Goal: Transaction & Acquisition: Purchase product/service

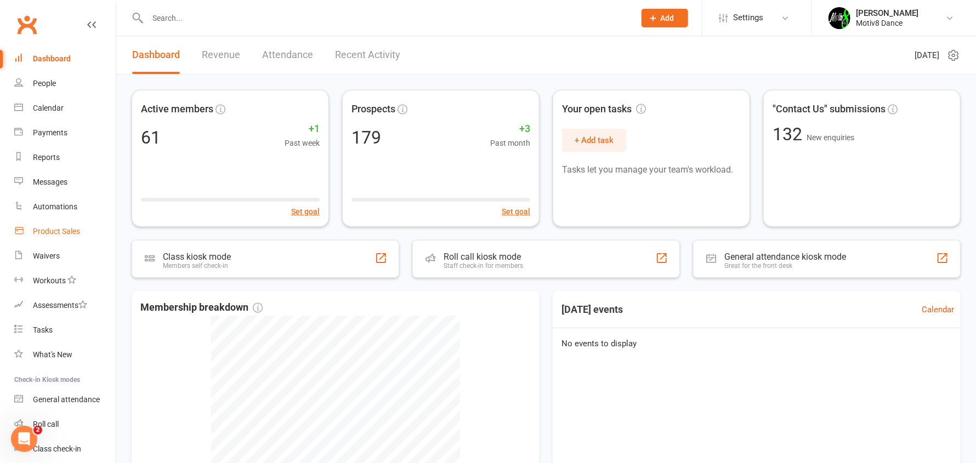
click at [49, 227] on div "Product Sales" at bounding box center [56, 231] width 47 height 9
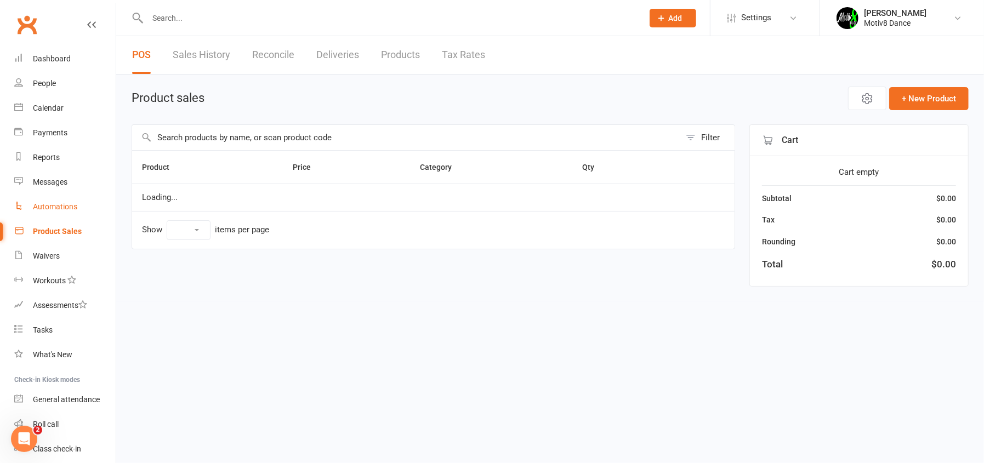
select select "10"
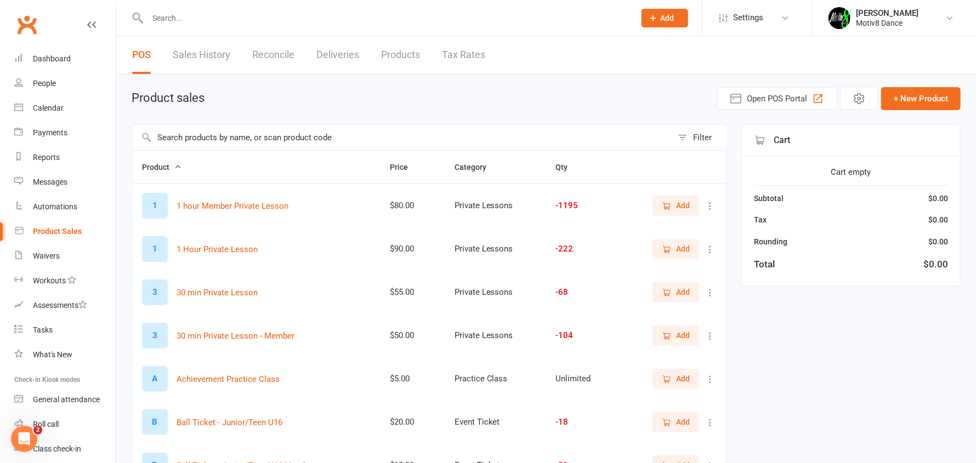
click at [200, 58] on link "Sales History" at bounding box center [202, 55] width 58 height 38
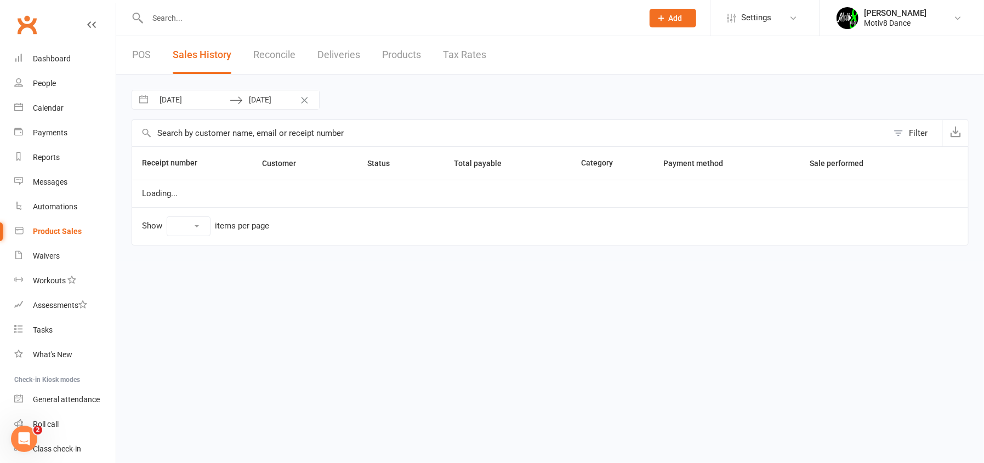
select select "100"
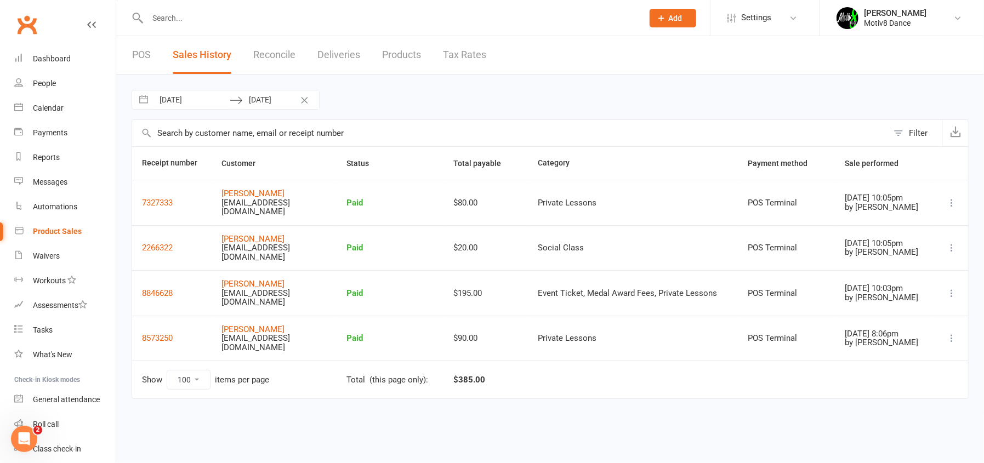
drag, startPoint x: 941, startPoint y: 0, endPoint x: 204, endPoint y: 103, distance: 744.0
click at [203, 107] on input "13 Aug 2025" at bounding box center [192, 99] width 76 height 19
select select "6"
select select "2025"
select select "7"
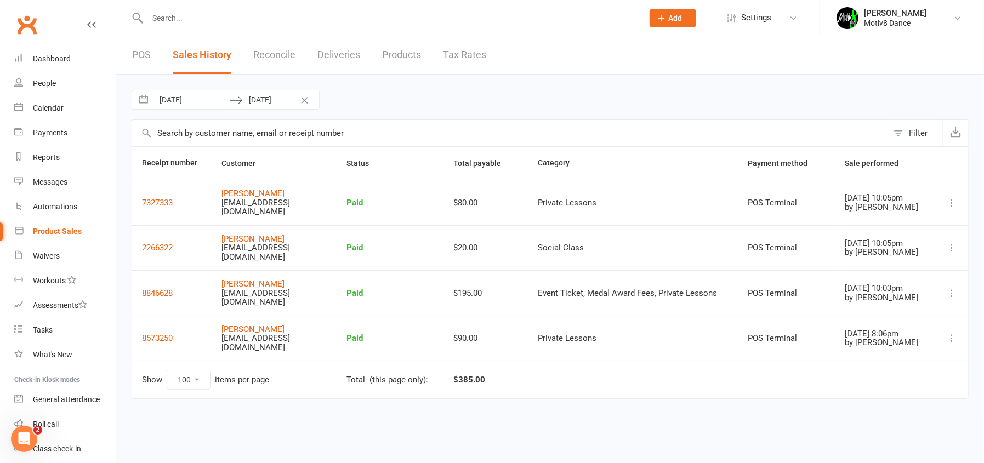
select select "2025"
select select "8"
select select "2025"
select select "9"
select select "2025"
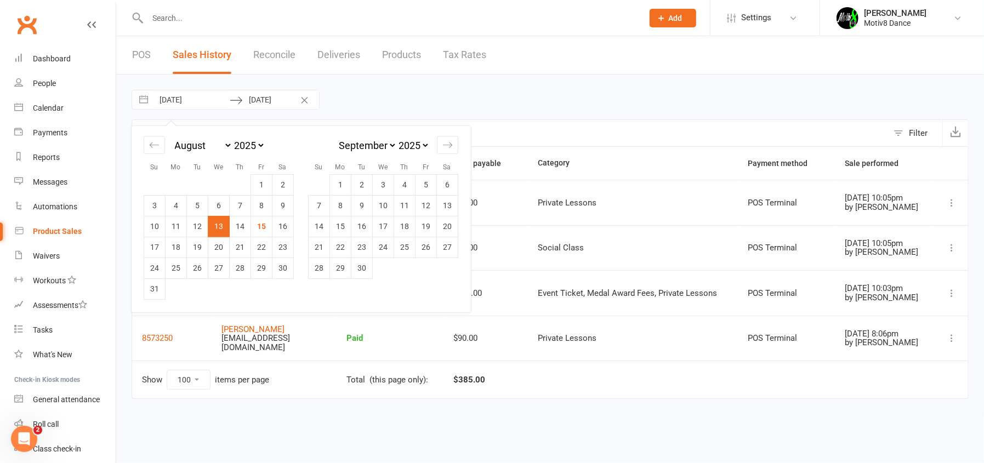
click at [204, 100] on input "13 Aug 2025" at bounding box center [192, 99] width 76 height 19
click at [241, 230] on td "14" at bounding box center [240, 226] width 21 height 21
type input "14 Aug 2025"
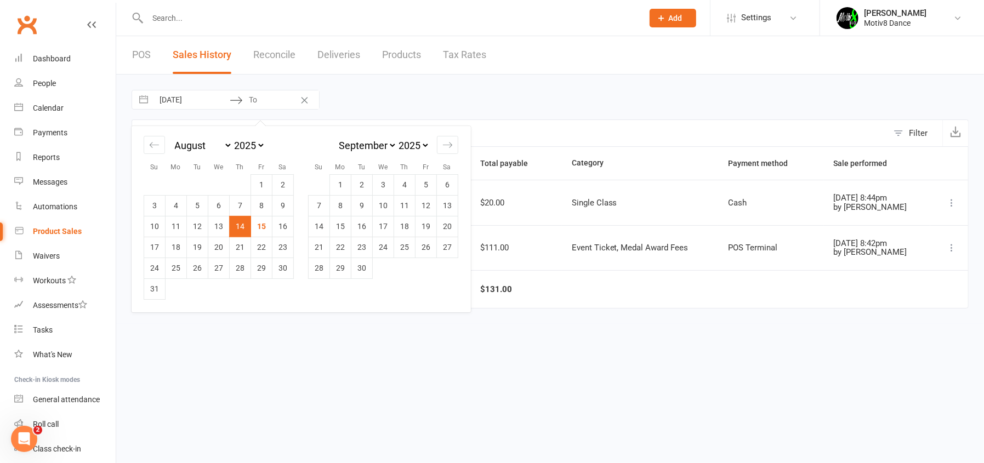
click at [237, 227] on td "14" at bounding box center [240, 226] width 21 height 21
type input "14 Aug 2025"
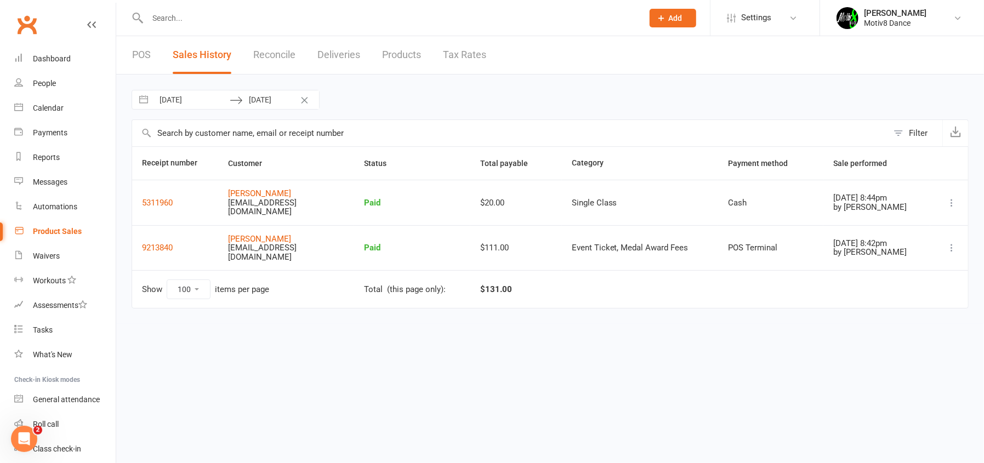
click at [39, 232] on div "Product Sales" at bounding box center [57, 231] width 49 height 9
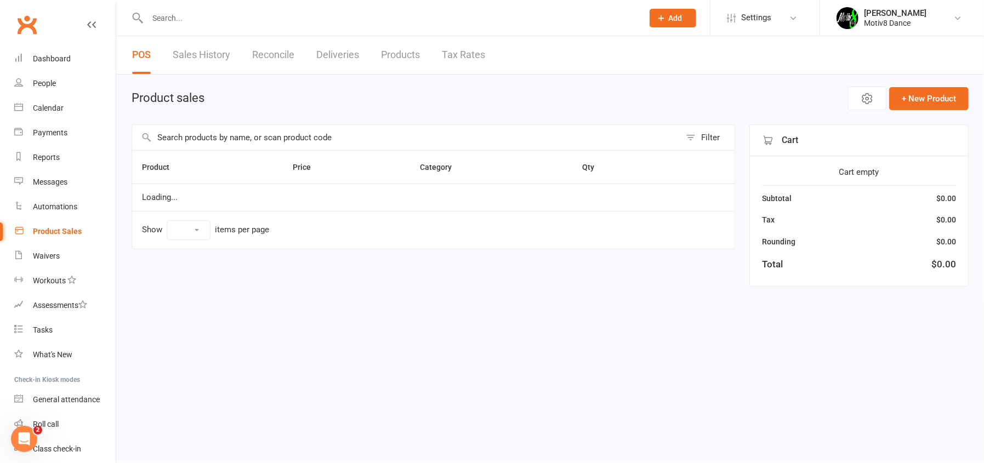
select select "10"
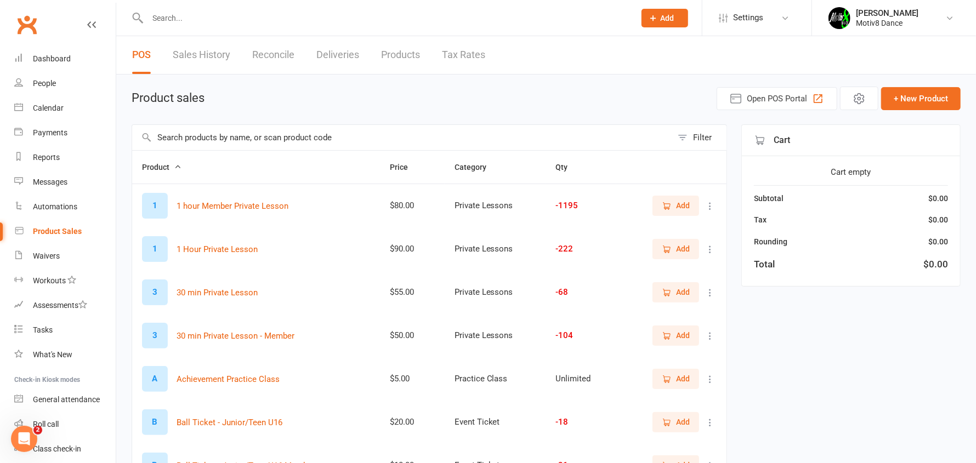
click at [241, 131] on input "text" at bounding box center [402, 137] width 540 height 25
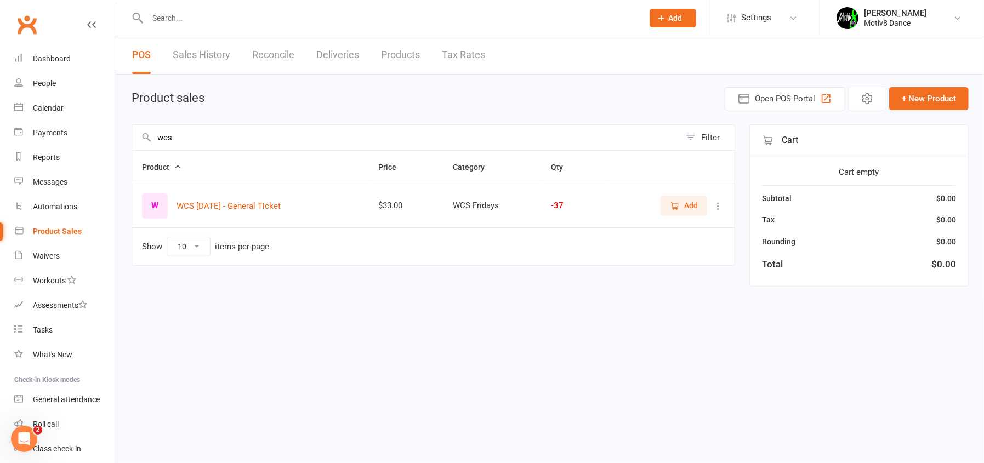
type input "wcs"
click at [696, 206] on span "Add" at bounding box center [691, 206] width 14 height 12
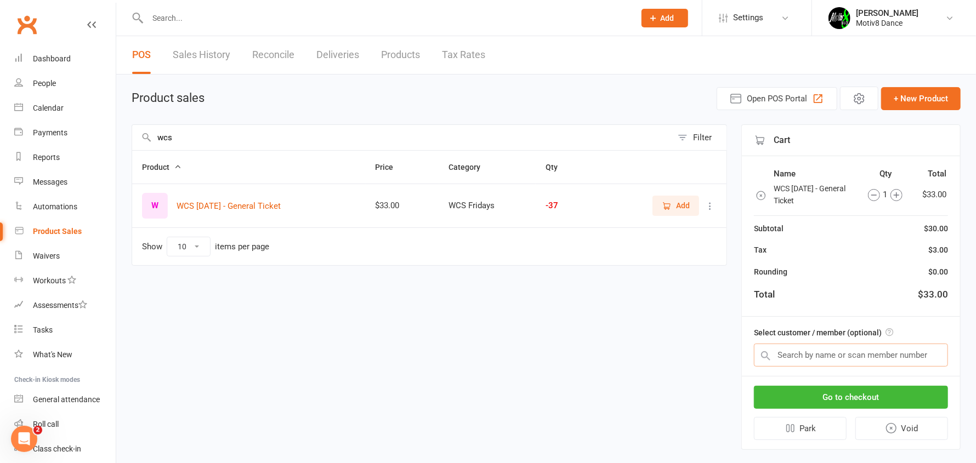
click at [803, 355] on input "text" at bounding box center [851, 355] width 194 height 23
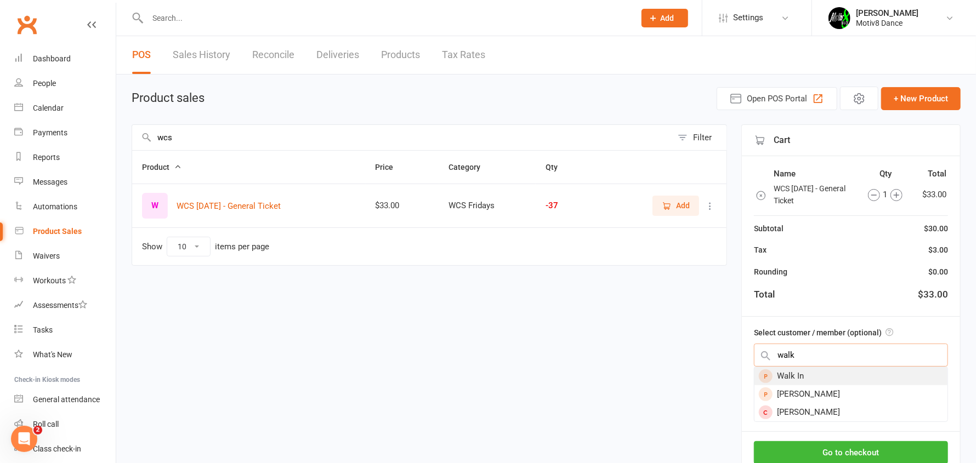
type input "walk"
click at [809, 373] on div "Walk In" at bounding box center [850, 376] width 193 height 18
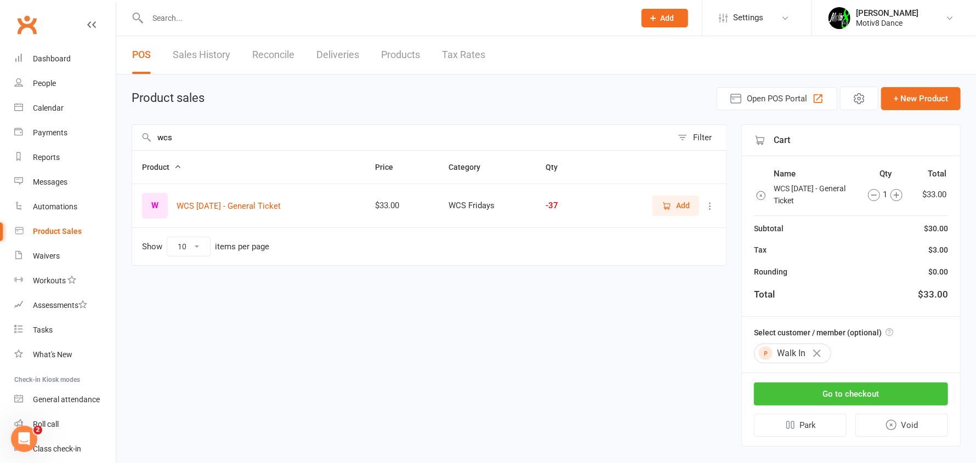
click at [814, 390] on button "Go to checkout" at bounding box center [851, 394] width 194 height 23
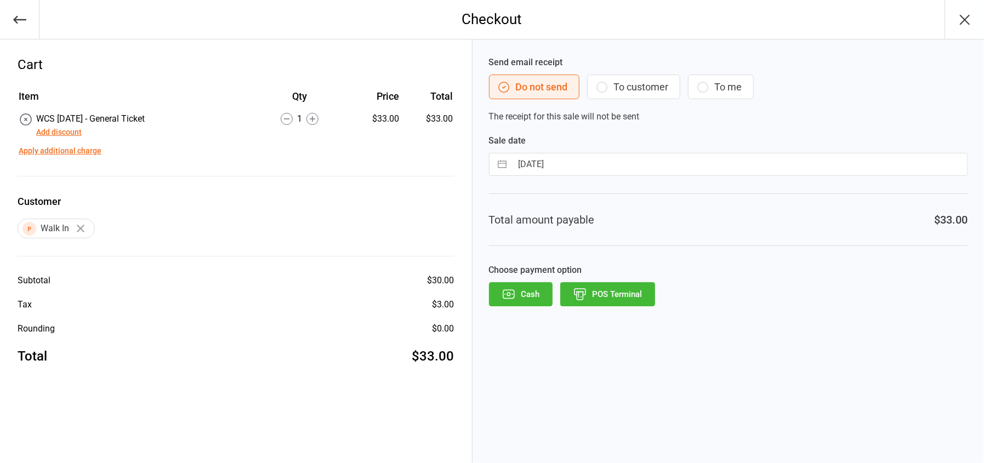
click at [621, 304] on button "POS Terminal" at bounding box center [607, 294] width 95 height 24
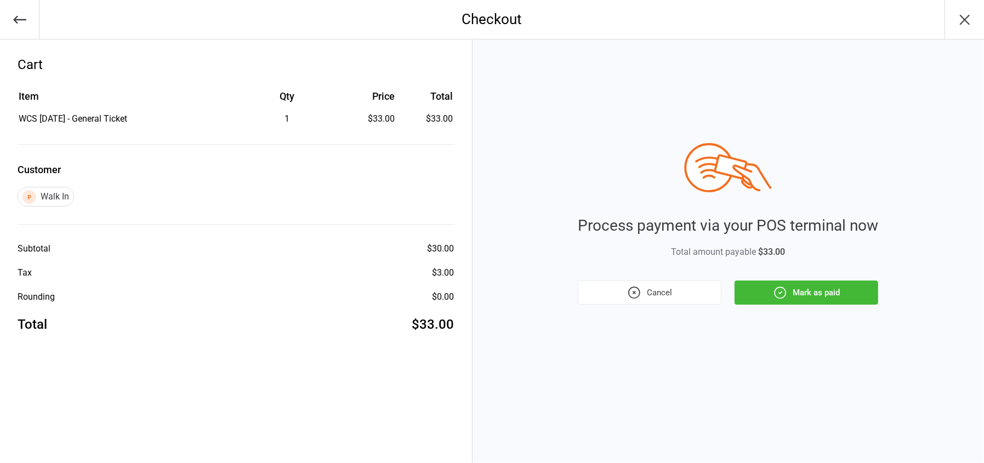
click at [810, 291] on button "Mark as paid" at bounding box center [807, 293] width 144 height 24
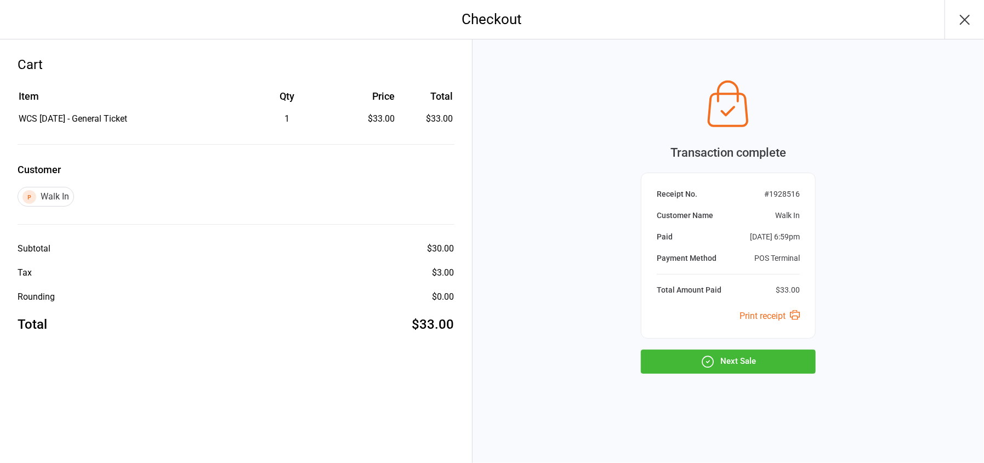
click at [747, 387] on div "Transaction complete Receipt No. # 1928516 Customer Name Walk In Paid Aug 15, 2…" at bounding box center [729, 251] width 512 height 424
click at [744, 364] on button "Next Sale" at bounding box center [728, 362] width 175 height 24
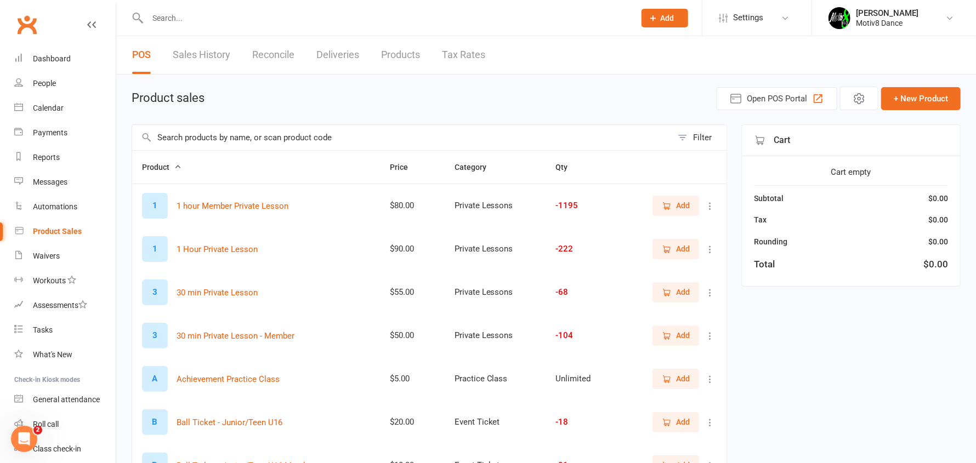
click at [243, 107] on div "Product sales Open POS Portal + New Product" at bounding box center [546, 99] width 829 height 24
click at [230, 145] on input "text" at bounding box center [402, 137] width 540 height 25
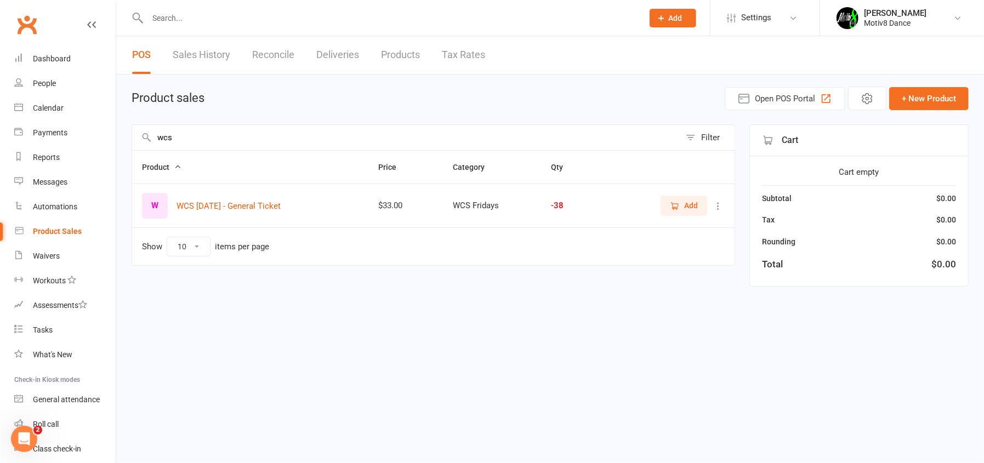
type input "wcs"
click at [692, 211] on span "Add" at bounding box center [691, 206] width 14 height 12
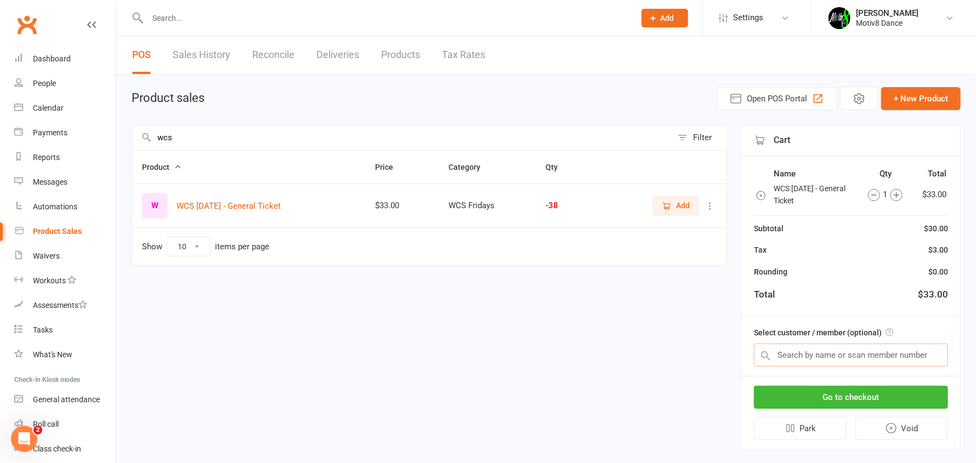
click at [798, 362] on input "text" at bounding box center [851, 355] width 194 height 23
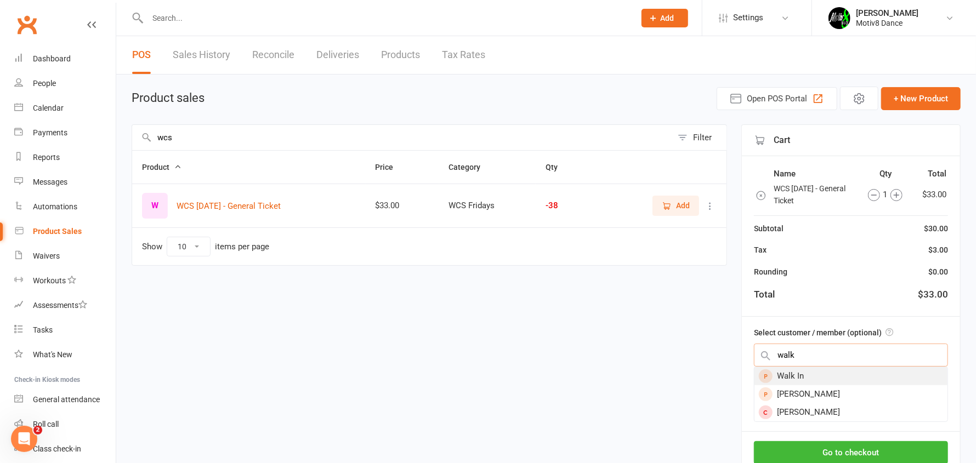
type input "walk"
click at [814, 378] on div "Walk In" at bounding box center [850, 376] width 193 height 18
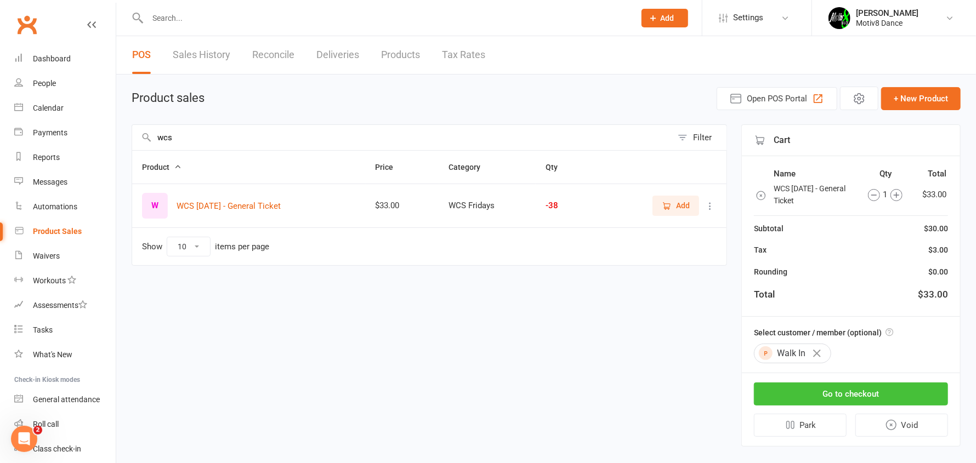
click at [819, 391] on button "Go to checkout" at bounding box center [851, 394] width 194 height 23
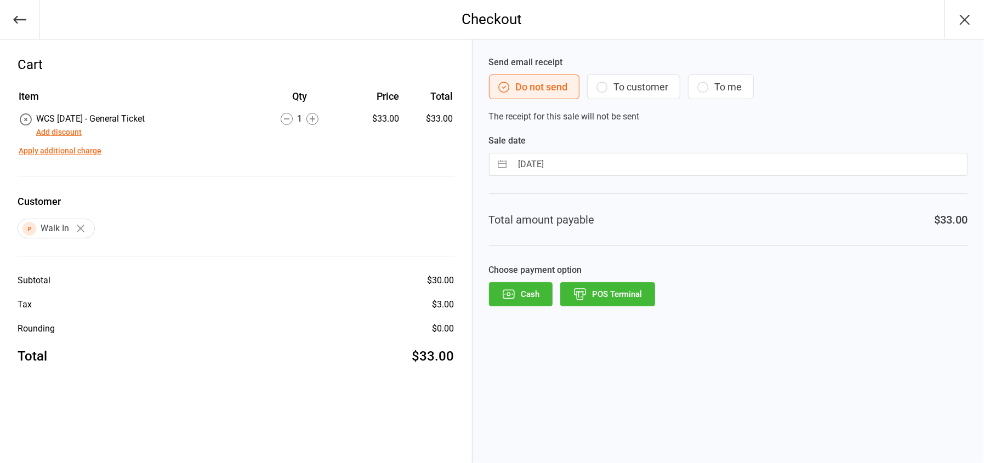
click at [629, 299] on button "POS Terminal" at bounding box center [607, 294] width 95 height 24
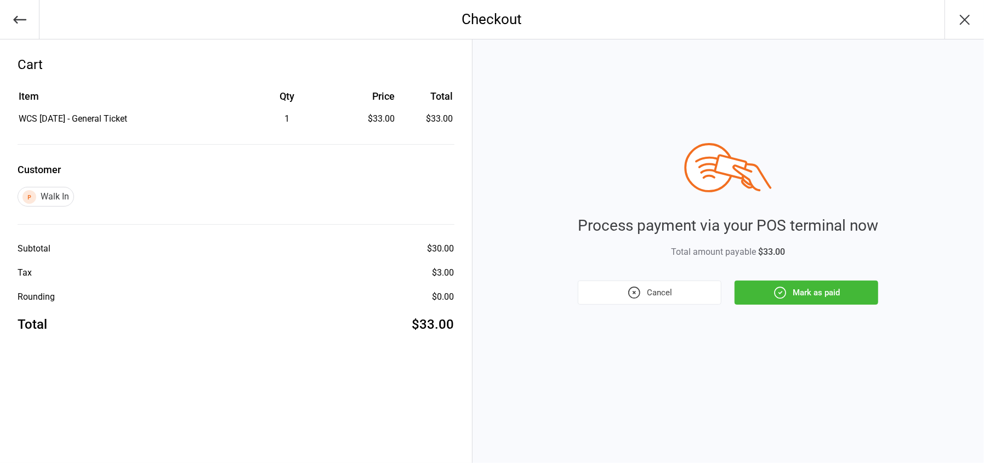
click at [792, 299] on button "Mark as paid" at bounding box center [807, 293] width 144 height 24
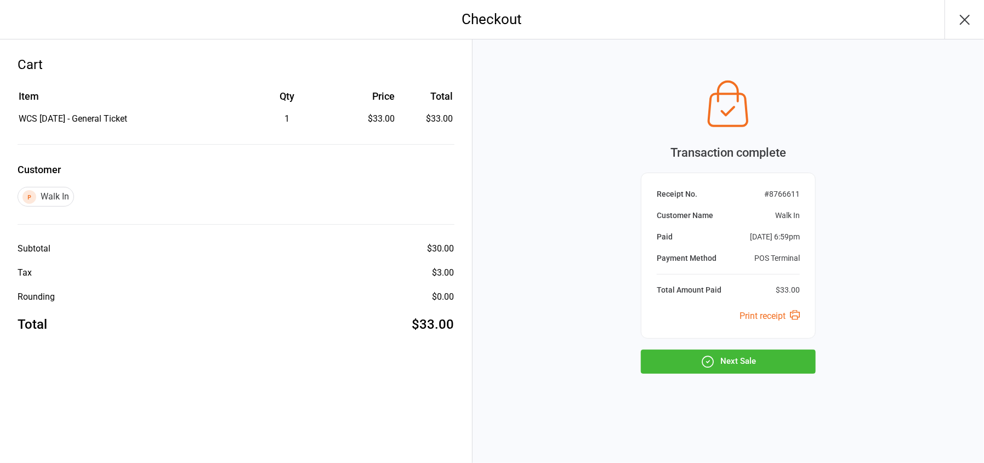
click at [752, 362] on button "Next Sale" at bounding box center [728, 362] width 175 height 24
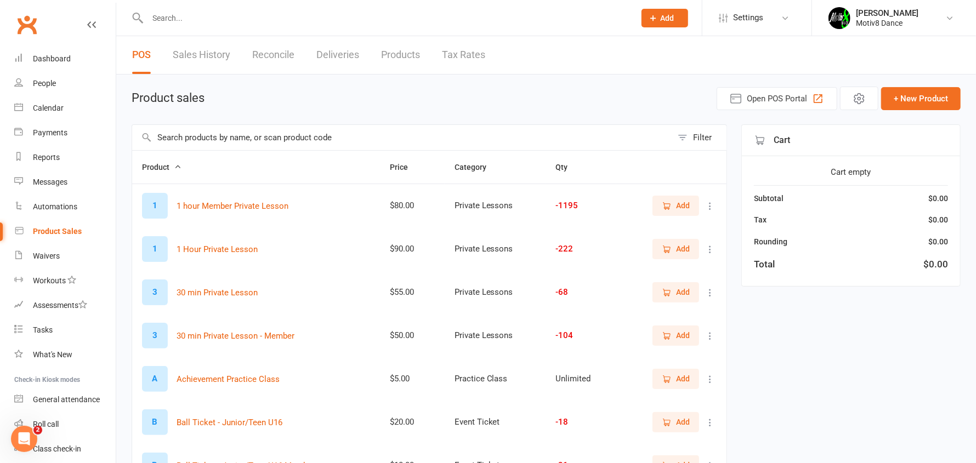
click at [294, 138] on input "text" at bounding box center [402, 137] width 540 height 25
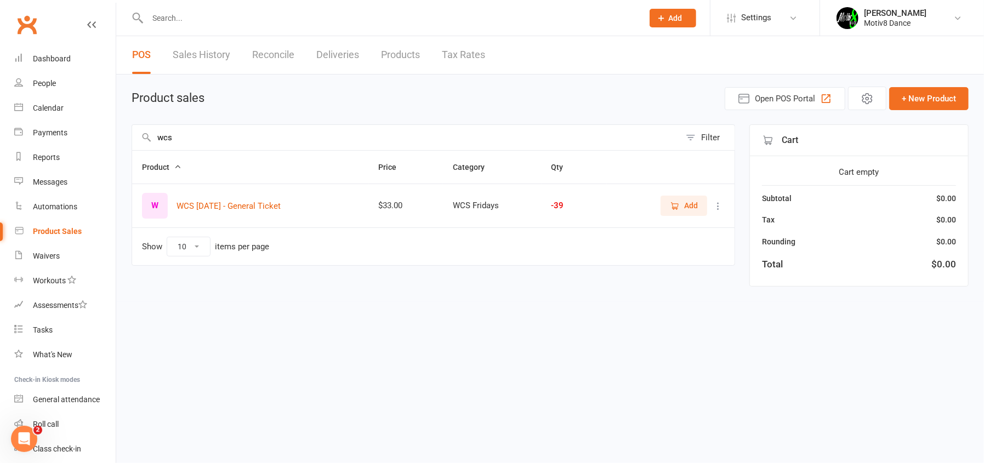
type input "wcs"
click at [683, 208] on span "Add" at bounding box center [684, 206] width 28 height 12
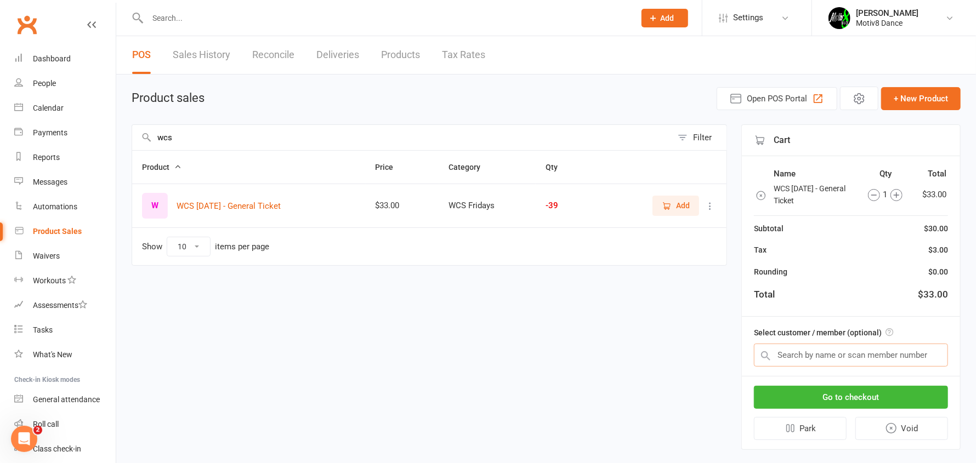
click at [795, 353] on input "text" at bounding box center [851, 355] width 194 height 23
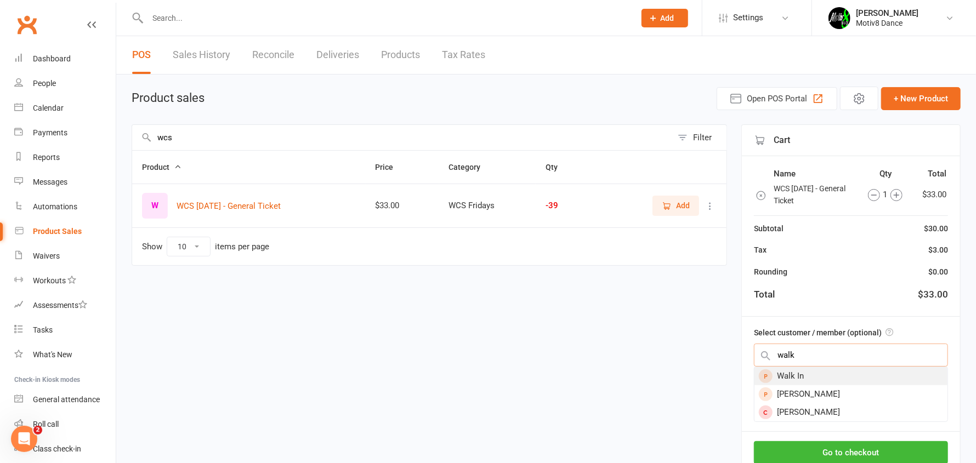
type input "walk"
click at [797, 374] on div "Walk In" at bounding box center [850, 376] width 193 height 18
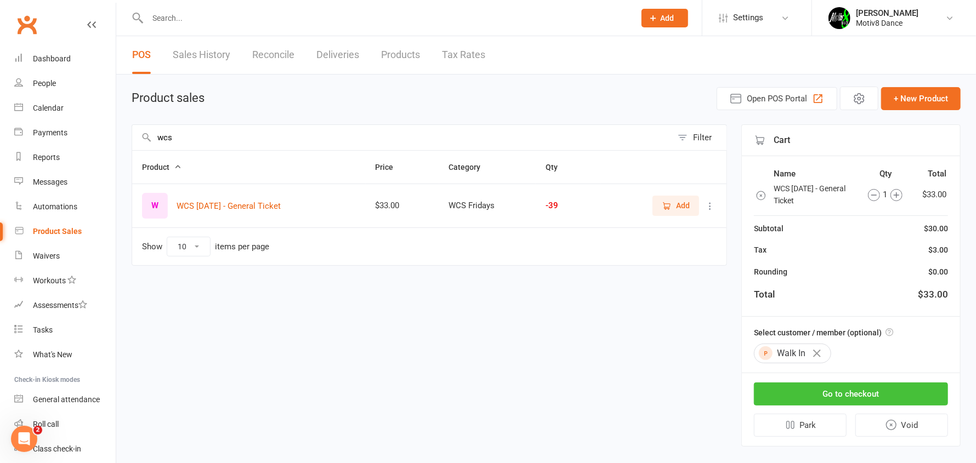
click at [807, 397] on button "Go to checkout" at bounding box center [851, 394] width 194 height 23
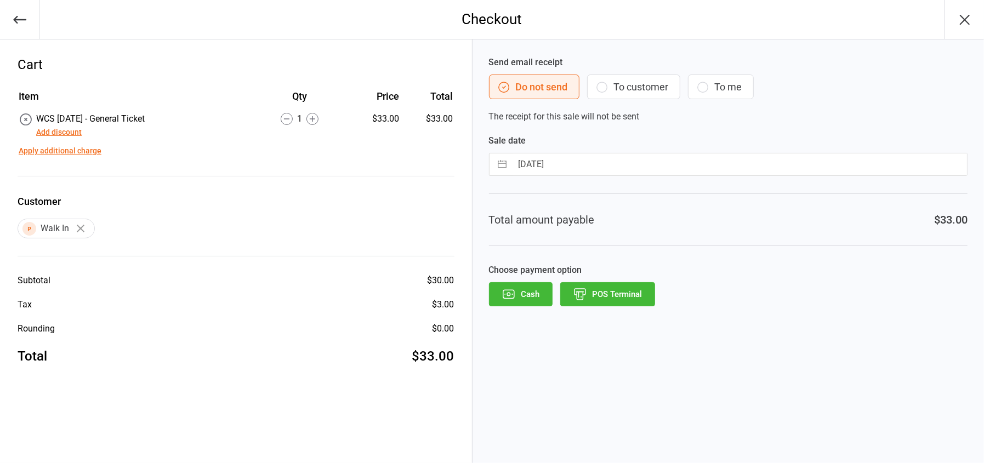
click at [634, 303] on button "POS Terminal" at bounding box center [607, 294] width 95 height 24
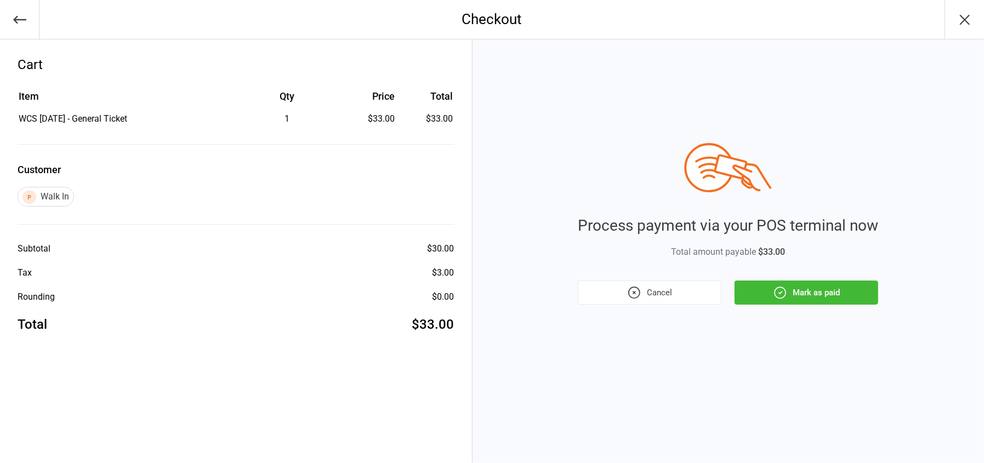
click at [770, 285] on button "Mark as paid" at bounding box center [807, 293] width 144 height 24
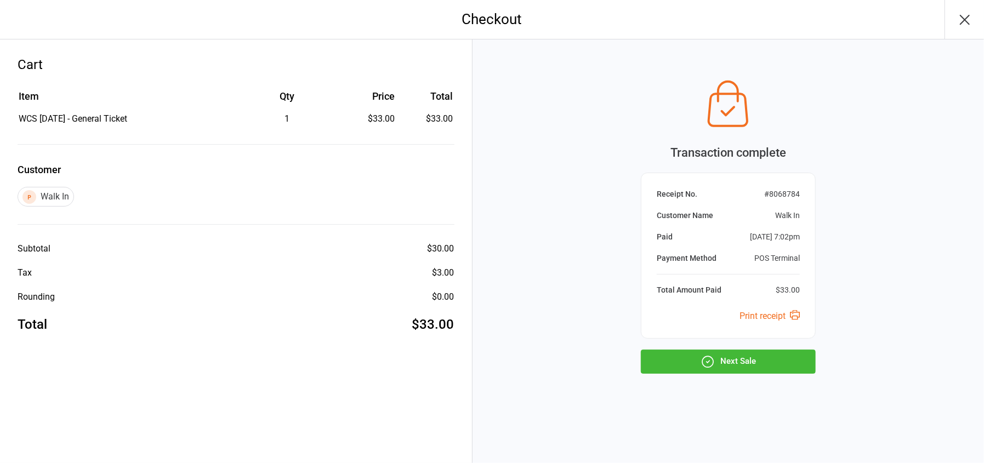
click at [742, 363] on button "Next Sale" at bounding box center [728, 362] width 175 height 24
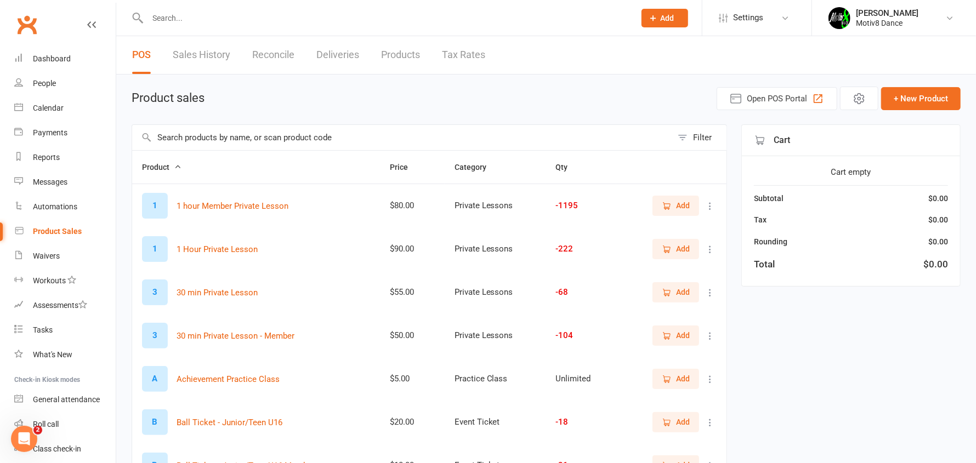
click at [245, 146] on input "text" at bounding box center [402, 137] width 540 height 25
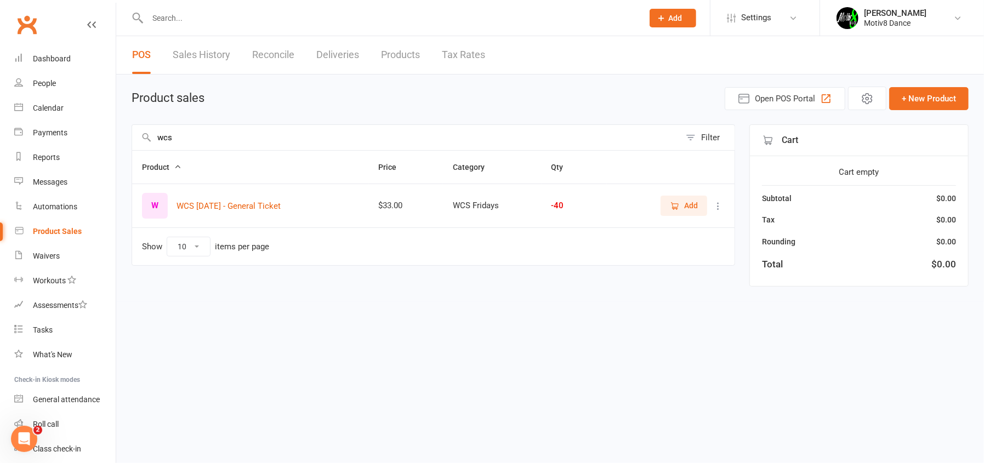
type input "wcs"
click at [689, 202] on span "Add" at bounding box center [691, 206] width 14 height 12
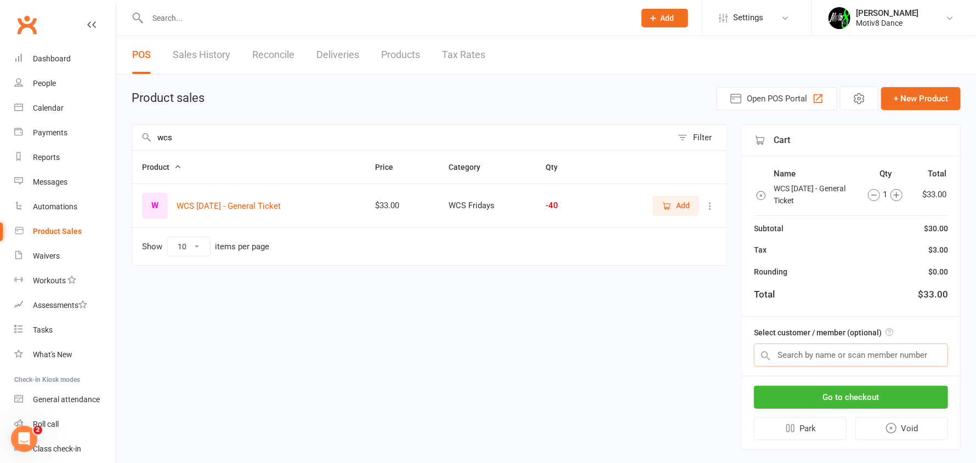
click at [817, 355] on input "text" at bounding box center [851, 355] width 194 height 23
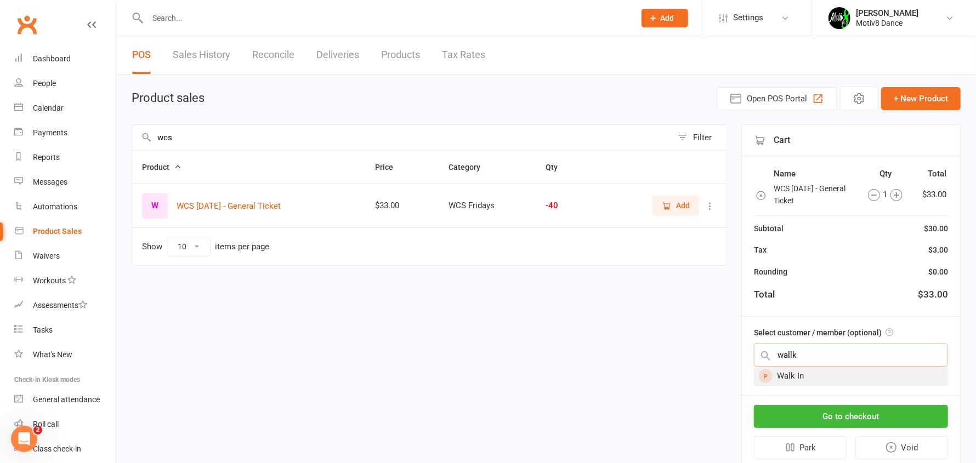
type input "wallk"
click at [801, 380] on div "Walk In" at bounding box center [850, 376] width 193 height 18
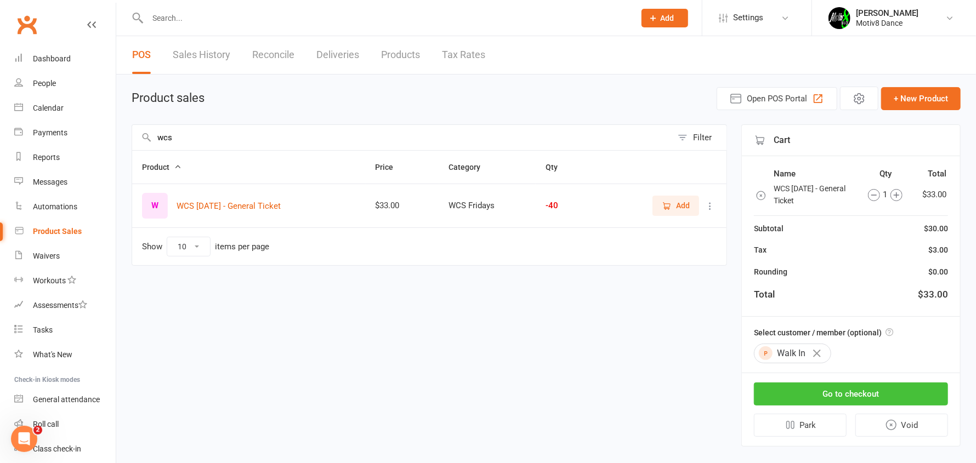
click at [816, 394] on button "Go to checkout" at bounding box center [851, 394] width 194 height 23
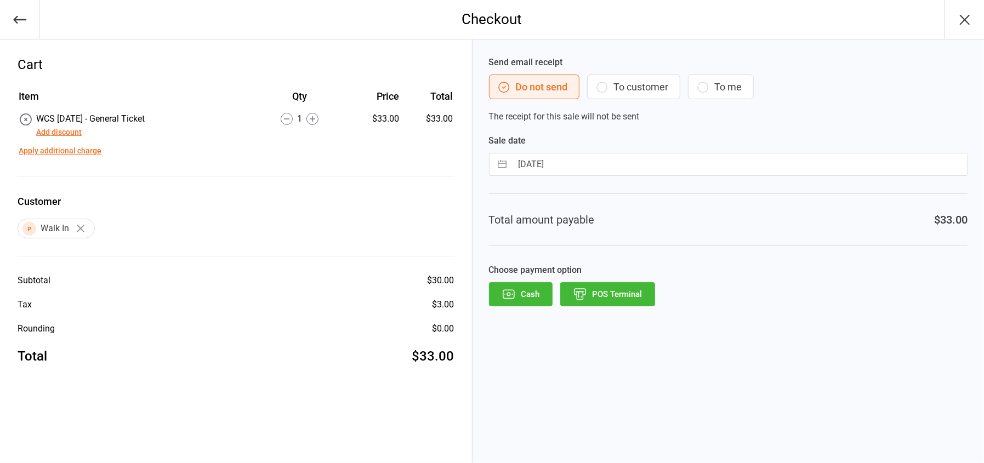
click at [597, 294] on button "POS Terminal" at bounding box center [607, 294] width 95 height 24
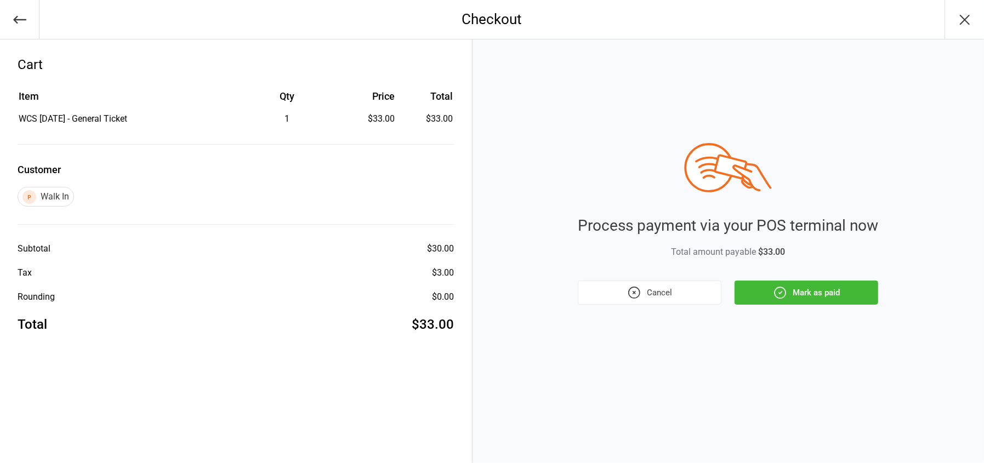
click at [825, 303] on button "Mark as paid" at bounding box center [807, 293] width 144 height 24
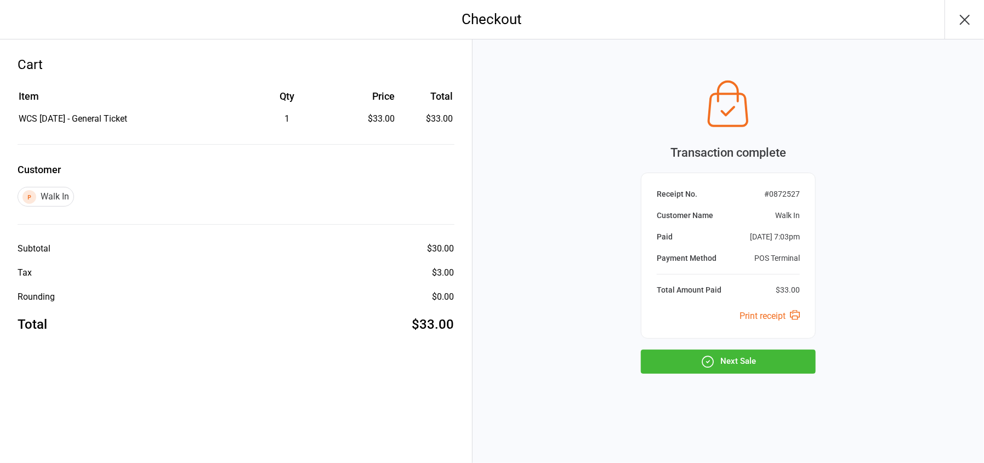
click at [759, 360] on button "Next Sale" at bounding box center [728, 362] width 175 height 24
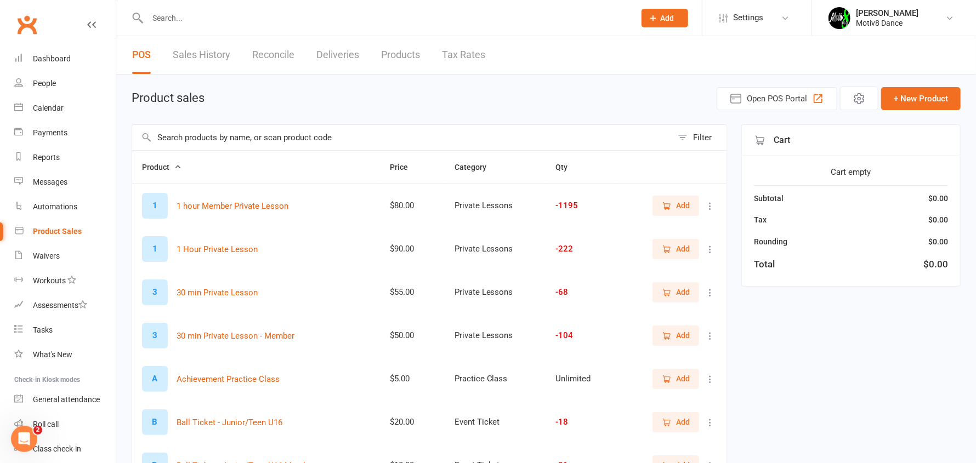
click at [195, 36] on link "Sales History" at bounding box center [202, 55] width 58 height 38
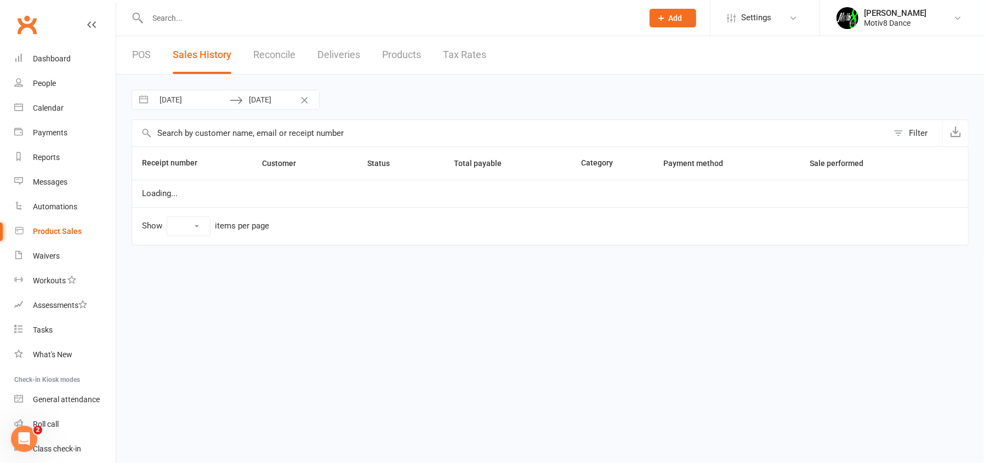
select select "100"
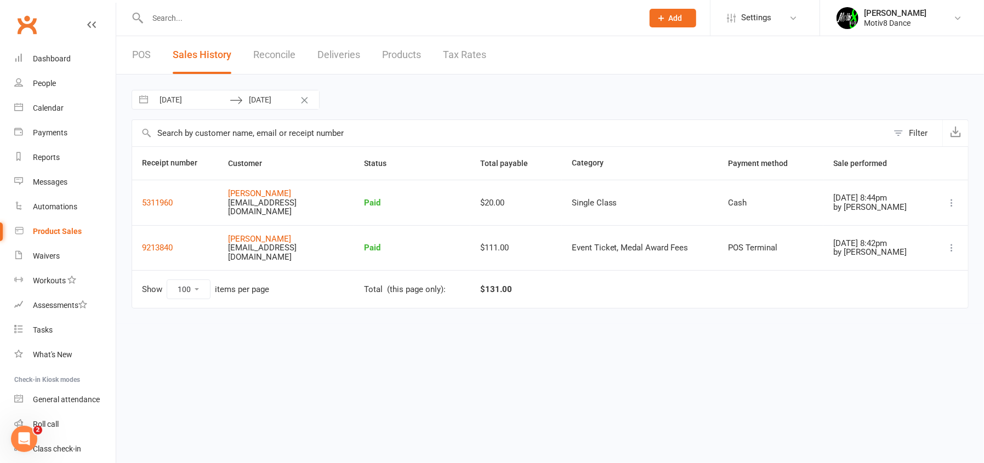
click at [206, 106] on input "14 Aug 2025" at bounding box center [192, 99] width 76 height 19
select select "6"
select select "2025"
select select "7"
select select "2025"
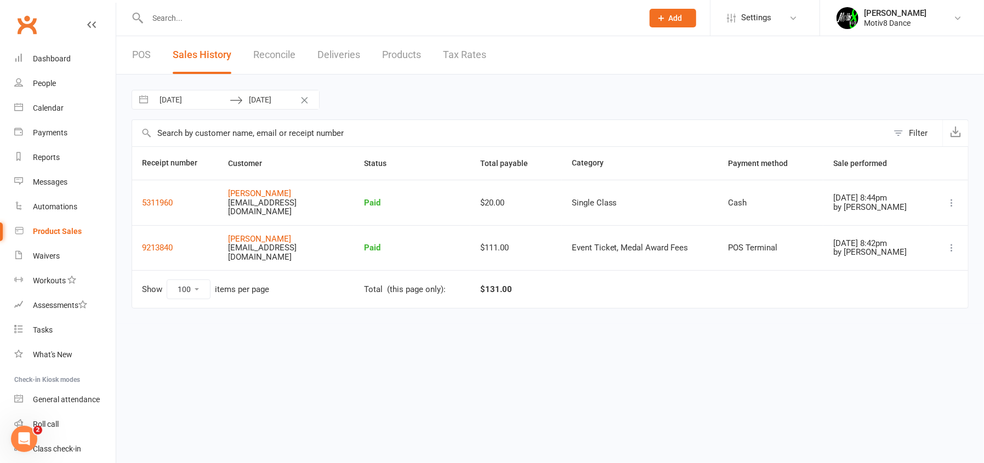
select select "8"
select select "2025"
select select "9"
select select "2025"
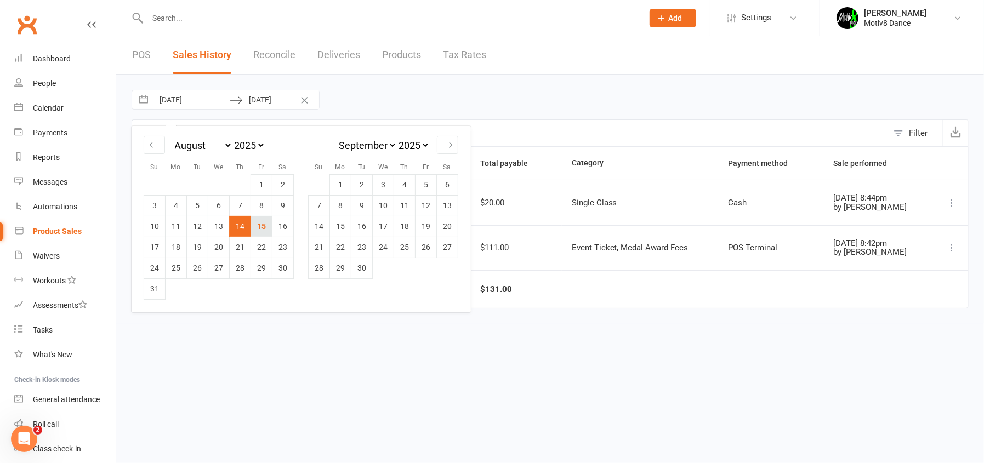
click at [262, 222] on td "15" at bounding box center [261, 226] width 21 height 21
type input "[DATE]"
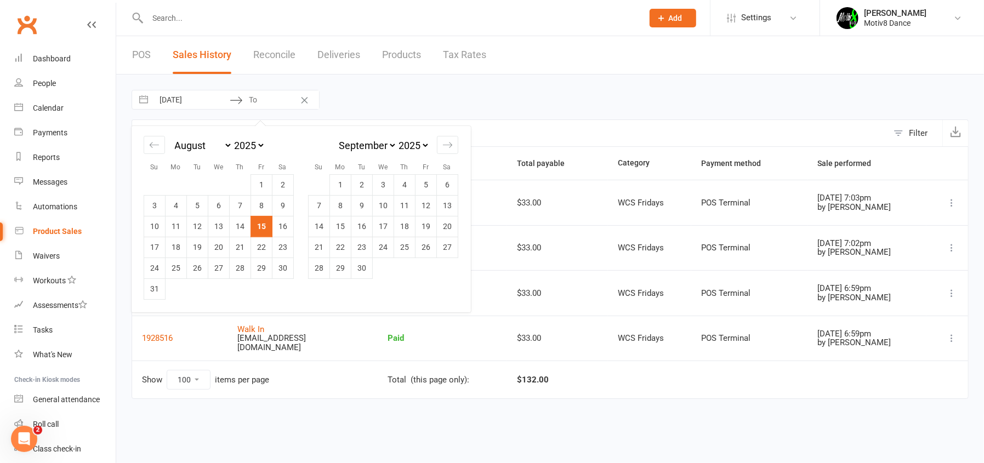
click at [262, 222] on td "15" at bounding box center [261, 226] width 21 height 21
type input "15 Aug 2025"
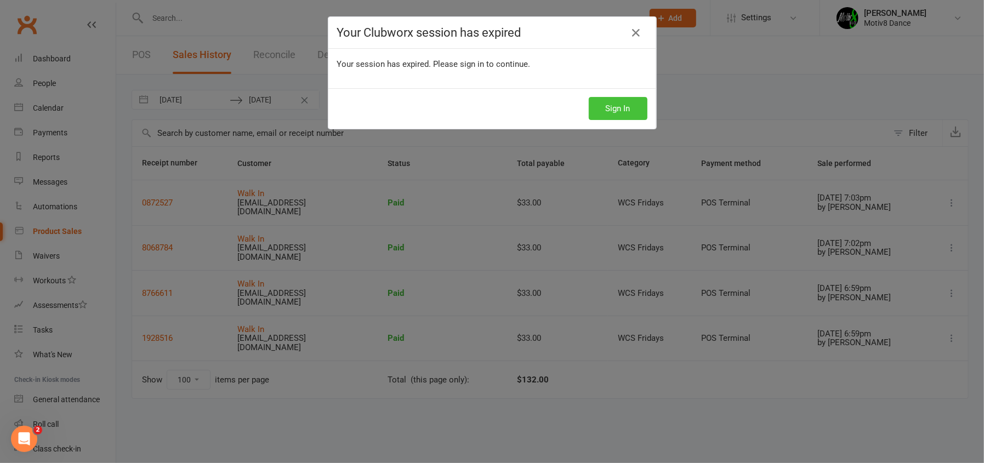
click at [608, 100] on button "Sign In" at bounding box center [618, 108] width 59 height 23
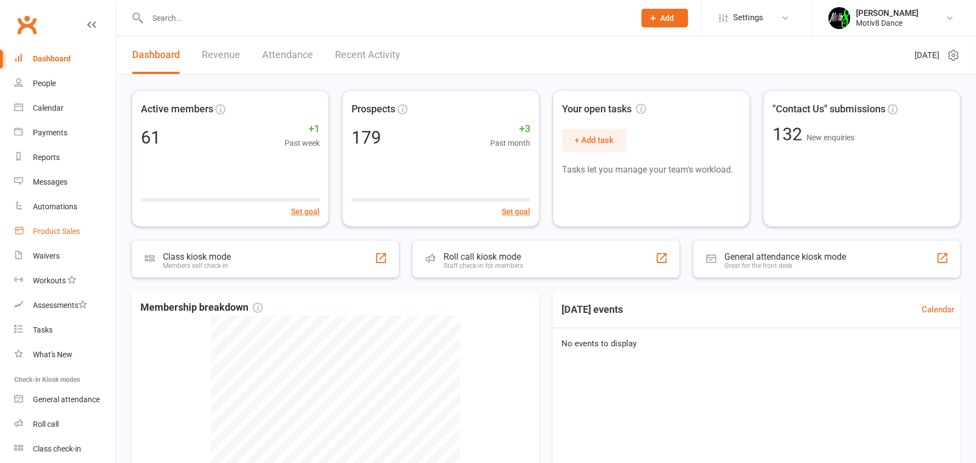
click at [64, 229] on div "Product Sales" at bounding box center [56, 231] width 47 height 9
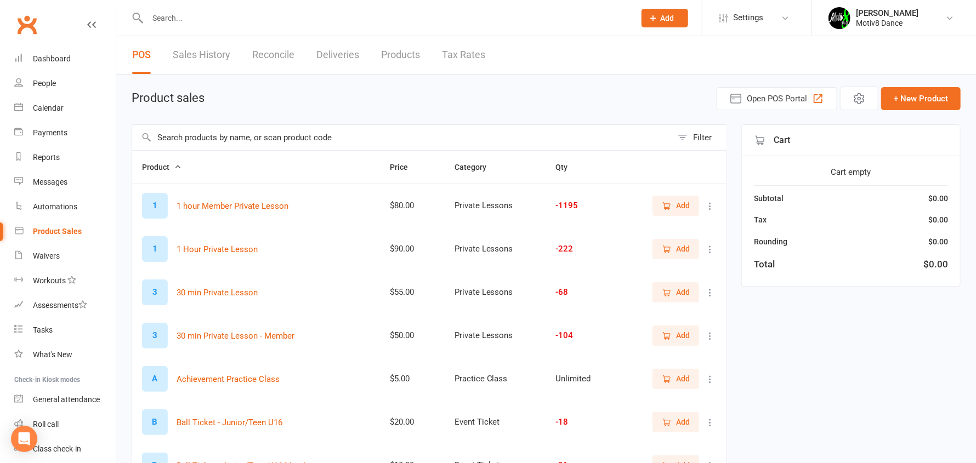
click at [230, 137] on input "text" at bounding box center [402, 137] width 540 height 25
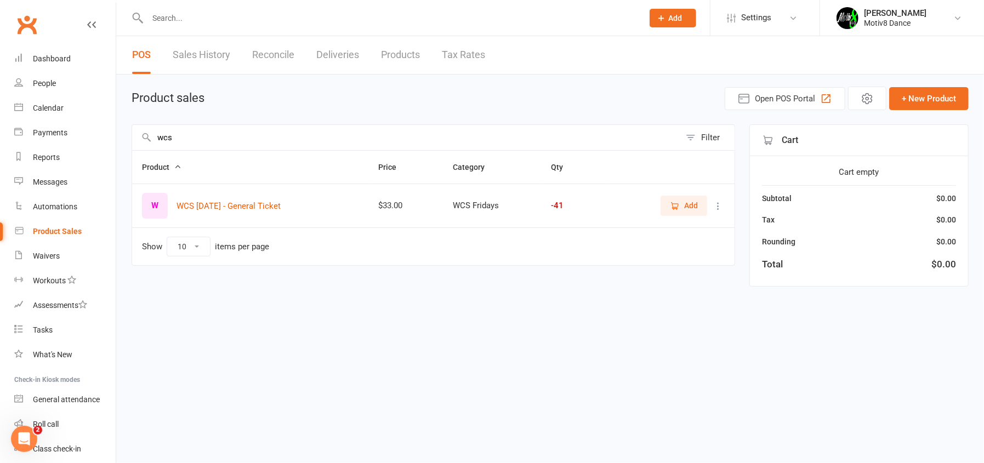
type input "wcs"
click at [691, 202] on span "Add" at bounding box center [691, 206] width 14 height 12
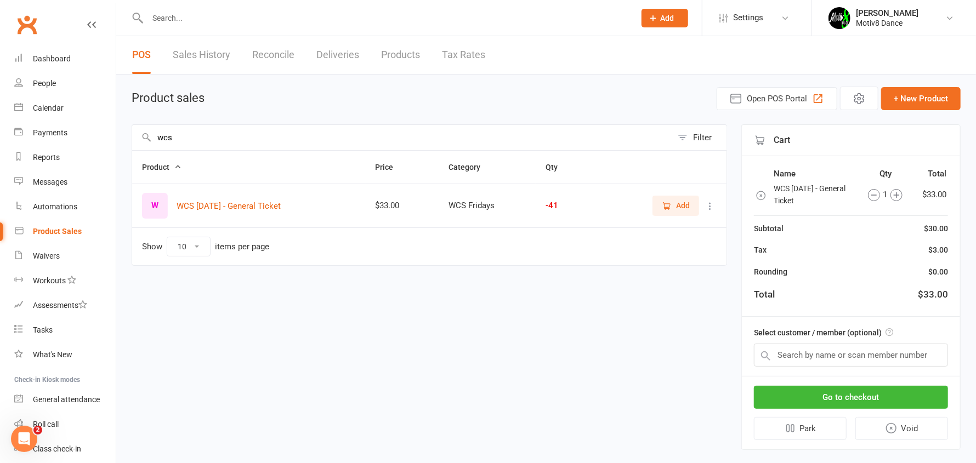
click at [690, 202] on button "Add" at bounding box center [675, 206] width 47 height 20
click at [822, 353] on input "text" at bounding box center [851, 355] width 194 height 23
type input "[PERSON_NAME]"
drag, startPoint x: 822, startPoint y: 355, endPoint x: 765, endPoint y: 355, distance: 56.5
click at [765, 355] on div at bounding box center [851, 355] width 194 height 23
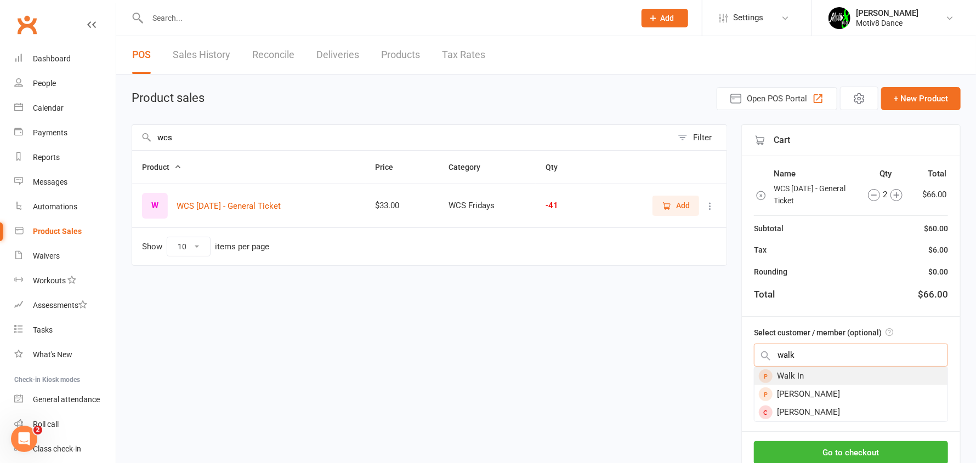
type input "walk"
click at [799, 376] on div "Walk In" at bounding box center [850, 376] width 193 height 18
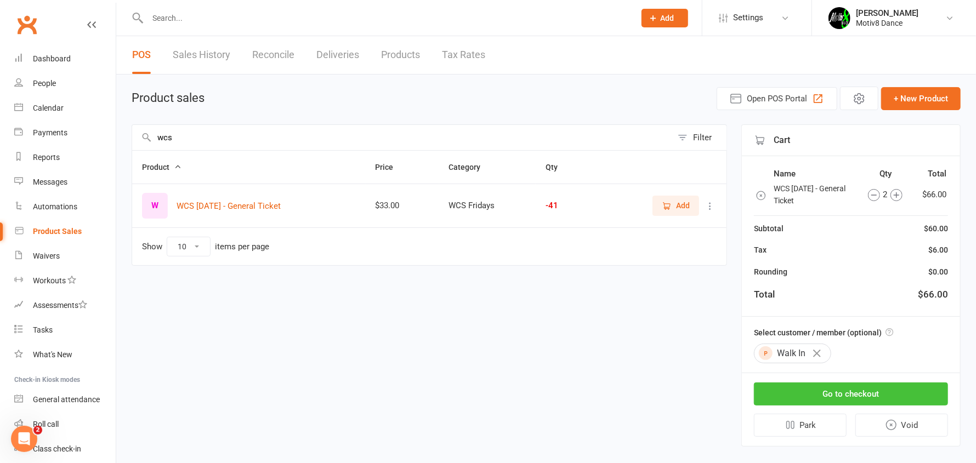
click at [820, 391] on button "Go to checkout" at bounding box center [851, 394] width 194 height 23
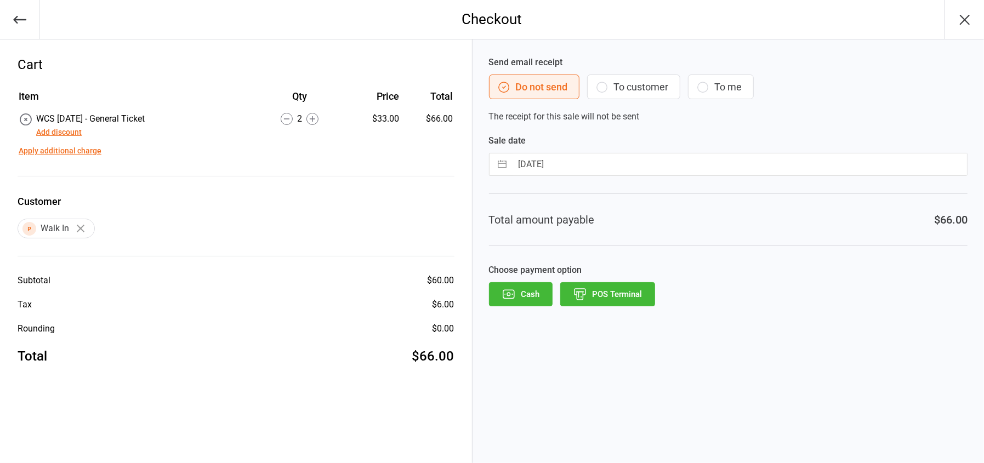
click at [597, 302] on button "POS Terminal" at bounding box center [607, 294] width 95 height 24
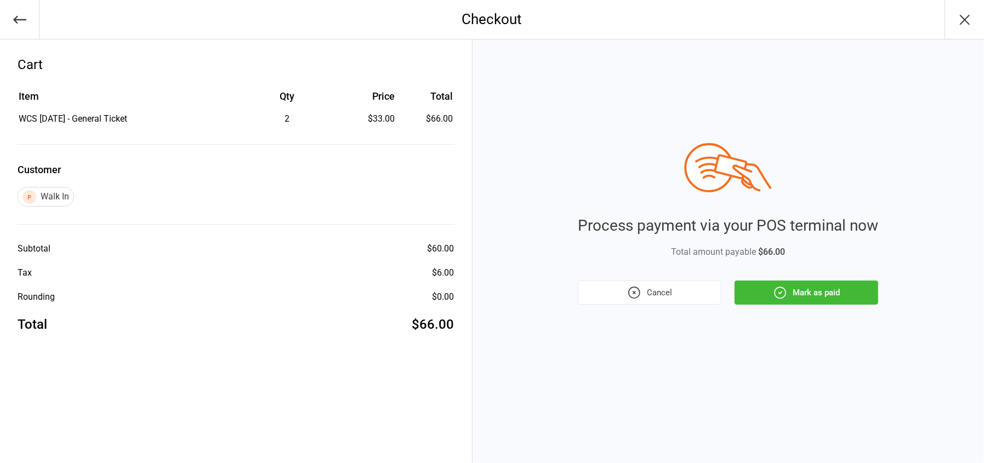
click at [814, 291] on button "Mark as paid" at bounding box center [807, 293] width 144 height 24
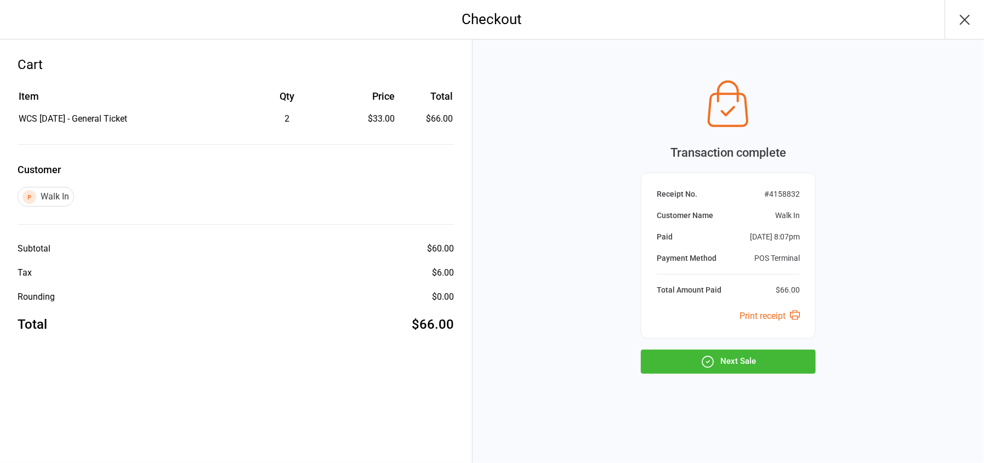
click at [761, 367] on button "Next Sale" at bounding box center [728, 362] width 175 height 24
